Goal: Task Accomplishment & Management: Manage account settings

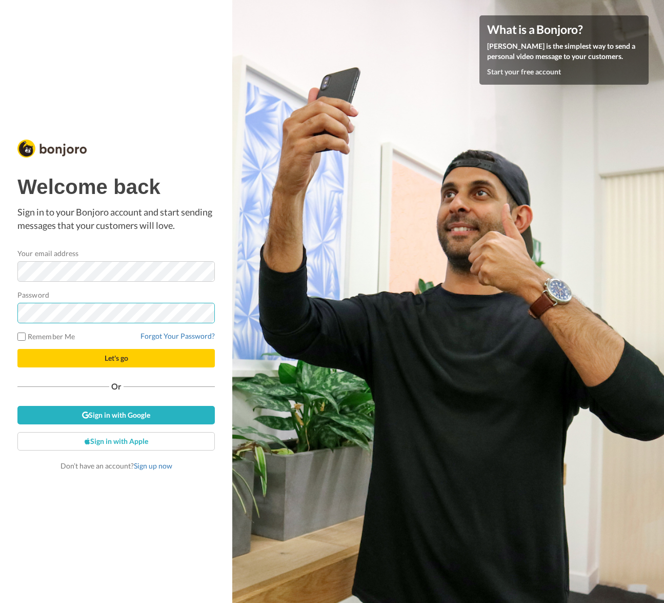
click at [17, 349] on button "Let's go" at bounding box center [116, 358] width 198 height 18
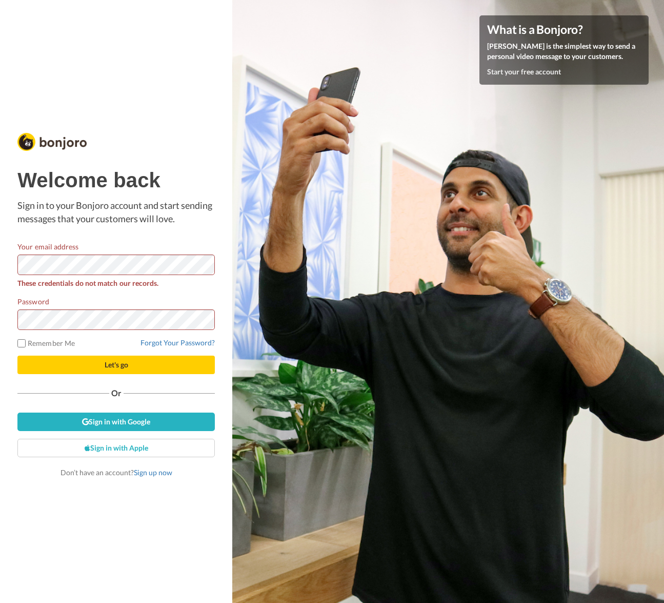
click at [0, 266] on html "Welcome back Sign in to your Bonjoro account and start sending messages that yo…" at bounding box center [332, 301] width 664 height 603
click at [17, 356] on button "Let's go" at bounding box center [116, 365] width 198 height 18
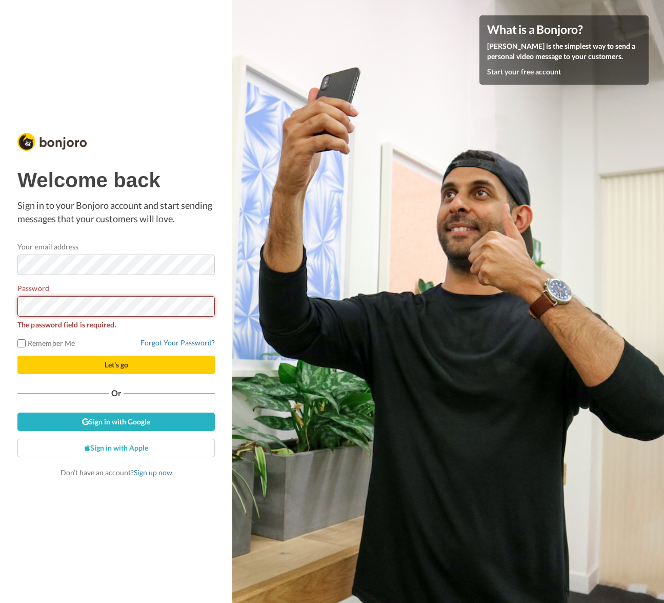
click at [17, 356] on button "Let's go" at bounding box center [116, 365] width 198 height 18
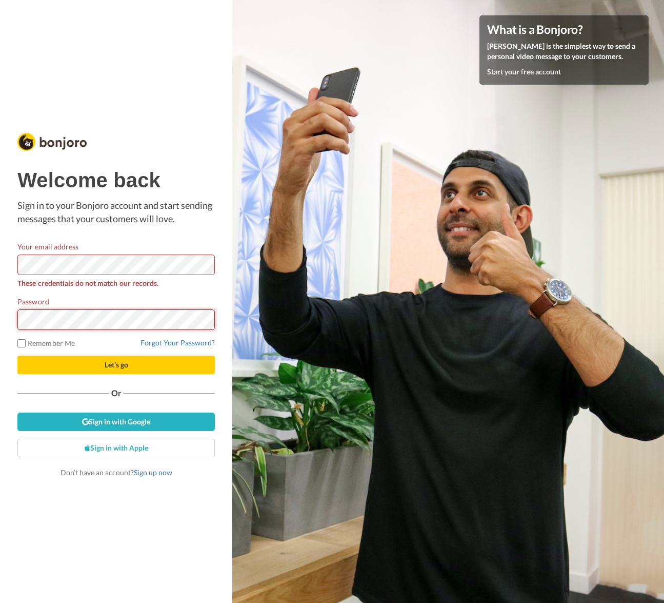
click at [17, 356] on button "Let's go" at bounding box center [116, 365] width 198 height 18
